Goal: Use online tool/utility: Use online tool/utility

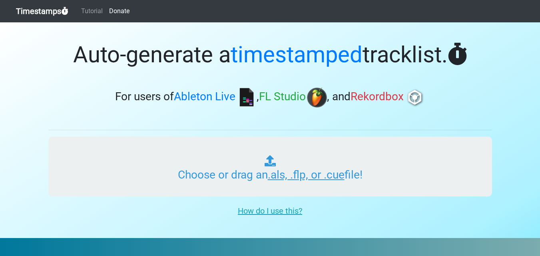
click at [304, 179] on input "Choose or drag an .als, .flp, or .cue file!" at bounding box center [270, 167] width 444 height 60
type input "C:\fakepath\01 set1.cue"
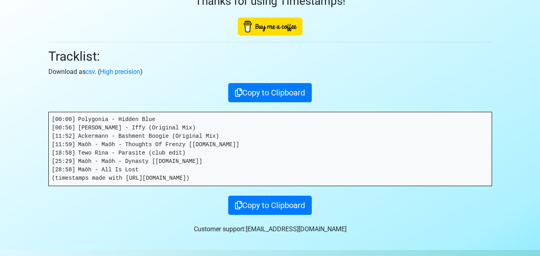
scroll to position [50, 0]
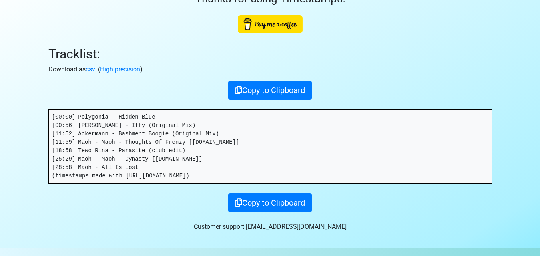
click at [98, 128] on pre "[00:00] Polygonia - Hidden Blue [00:56] [PERSON_NAME] - Iffy (Original Mix) [11…" at bounding box center [270, 147] width 443 height 74
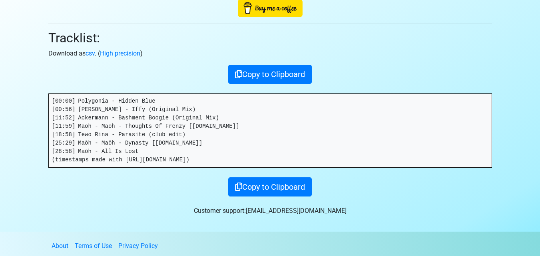
scroll to position [70, 0]
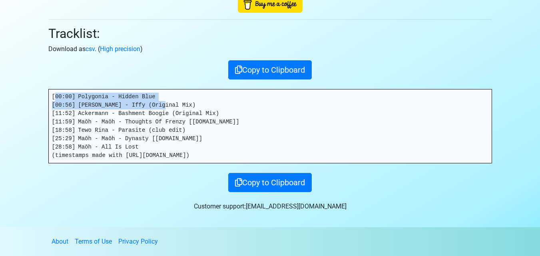
drag, startPoint x: 54, startPoint y: 96, endPoint x: 157, endPoint y: 103, distance: 102.6
click at [156, 103] on pre "[00:00] Polygonia - Hidden Blue [00:56] [PERSON_NAME] - Iffy (Original Mix) [11…" at bounding box center [270, 127] width 443 height 74
click at [157, 102] on pre "[00:00] Polygonia - Hidden Blue [00:56] [PERSON_NAME] - Iffy (Original Mix) [11…" at bounding box center [270, 127] width 443 height 74
click at [157, 103] on pre "[00:00] Polygonia - Hidden Blue [00:56] [PERSON_NAME] - Iffy (Original Mix) [11…" at bounding box center [270, 127] width 443 height 74
